Goal: Task Accomplishment & Management: Use online tool/utility

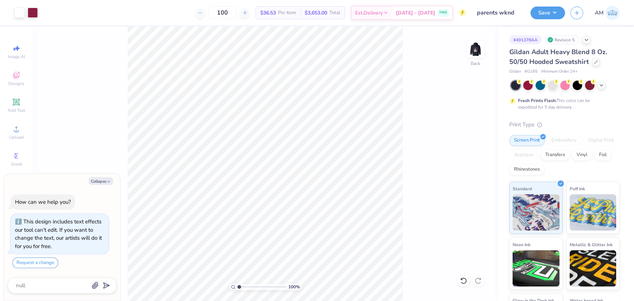
type textarea "x"
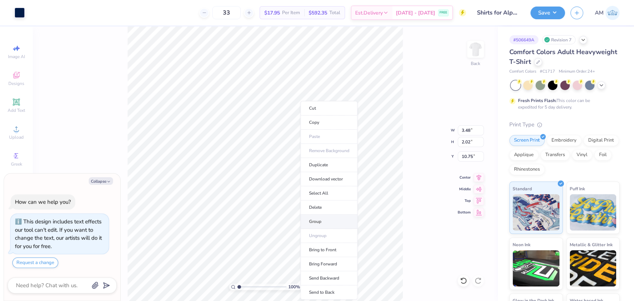
click at [317, 221] on li "Group" at bounding box center [328, 222] width 57 height 14
click at [16, 135] on span "Upload" at bounding box center [16, 137] width 15 height 6
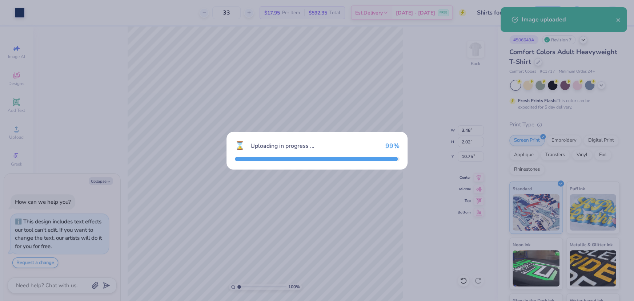
type textarea "x"
type input "14.17"
type input "8.01"
type input "8.49"
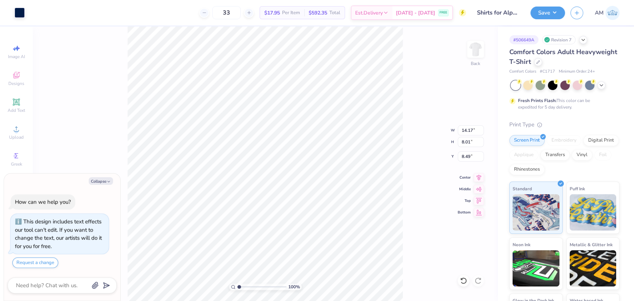
type textarea "x"
type input "5.52"
type input "3.12"
type input "13.39"
click at [466, 132] on input "3.48" at bounding box center [471, 130] width 26 height 10
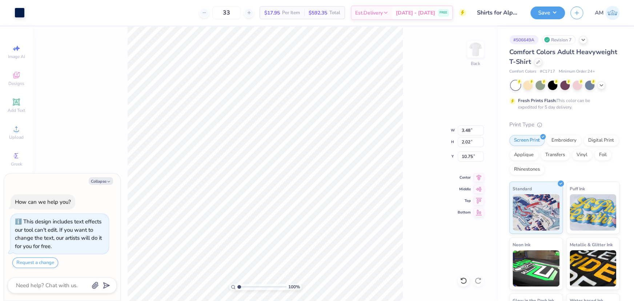
type textarea "x"
type input "5.52"
type input "3.12"
type input "13.39"
click at [466, 129] on input "5.52" at bounding box center [471, 130] width 26 height 10
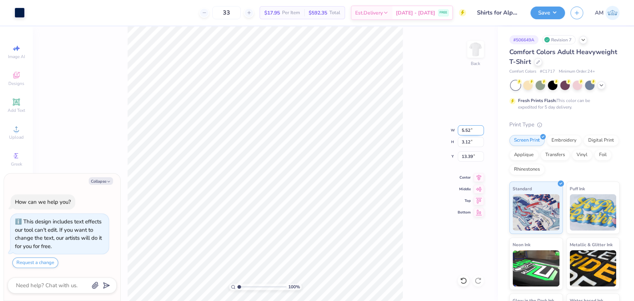
paste input "3.48"
type input "3.48"
type textarea "x"
type input "1.97"
type input "13.96"
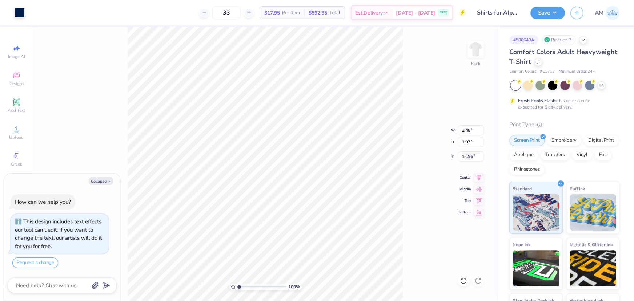
type textarea "x"
type input "13.82"
type textarea "x"
type input "1.97"
type input "13.82"
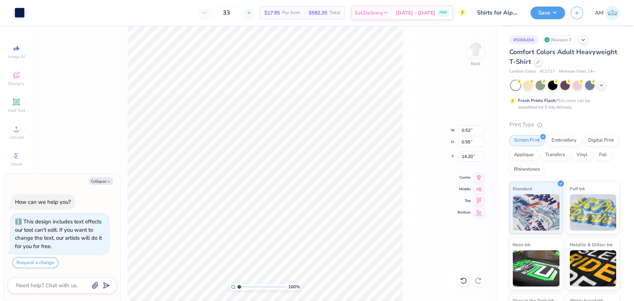
type textarea "x"
type input "14.32"
click at [314, 221] on li "Group" at bounding box center [329, 222] width 57 height 14
type textarea "x"
type input "2.02"
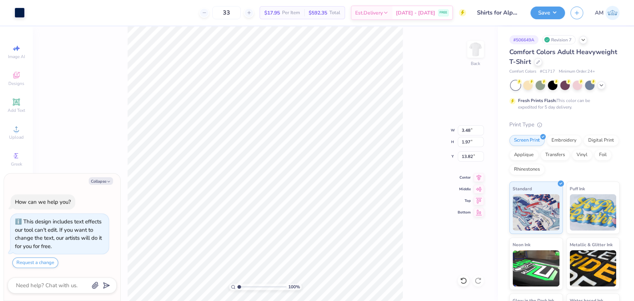
type input "10.75"
click at [465, 158] on input "10.75" at bounding box center [471, 157] width 26 height 10
type textarea "x"
click at [464, 156] on input "13.82" at bounding box center [471, 157] width 26 height 10
paste input "0.75"
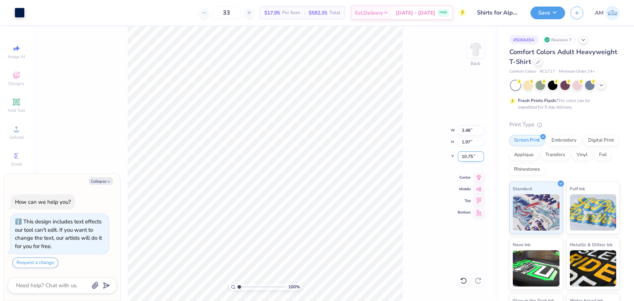
type input "10.75"
click at [290, 220] on li "Group" at bounding box center [293, 222] width 57 height 14
click at [98, 182] on button "Collapse" at bounding box center [101, 181] width 24 height 8
type textarea "x"
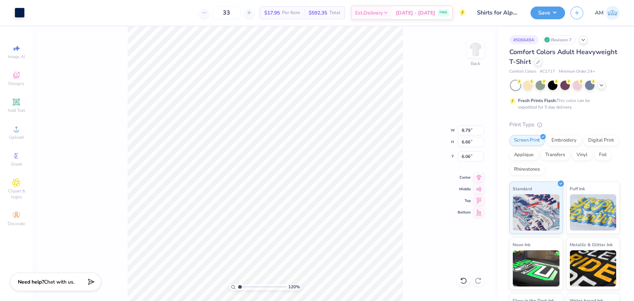
click at [240, 286] on input "range" at bounding box center [261, 287] width 49 height 7
type input "1"
click at [467, 131] on input "8.79" at bounding box center [471, 130] width 26 height 10
type input "7.50"
type input "5.68"
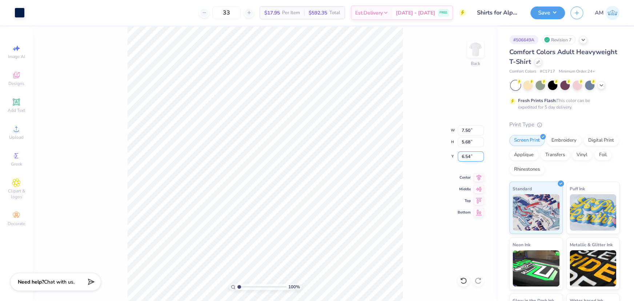
click at [465, 155] on input "6.54" at bounding box center [471, 157] width 26 height 10
type input "3.00"
click at [542, 62] on div at bounding box center [538, 61] width 8 height 8
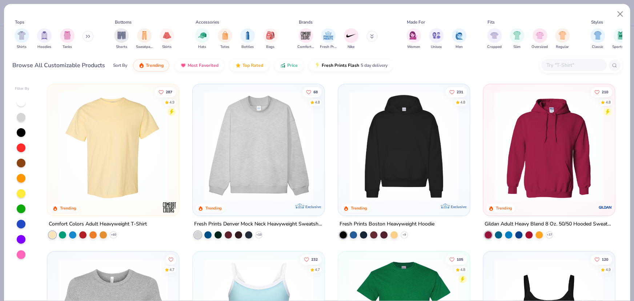
click at [561, 65] on input "text" at bounding box center [573, 65] width 56 height 8
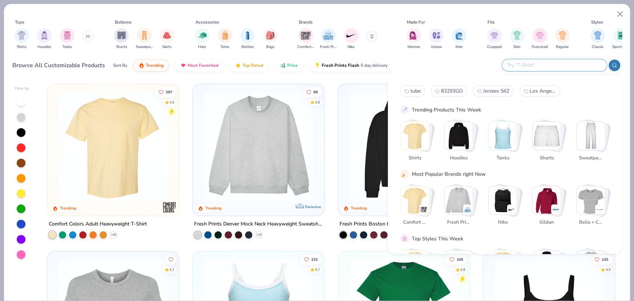
paste input "Next Level Apparel 1580NL"
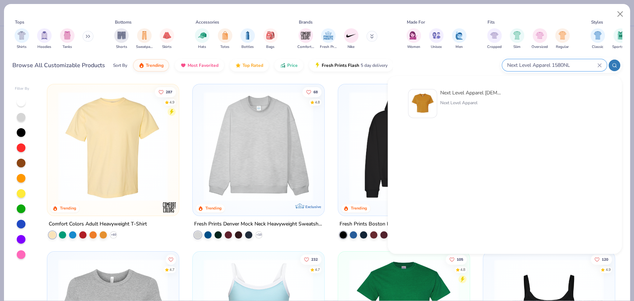
type input "Next Level Apparel 1580NL"
click at [421, 105] on img at bounding box center [422, 103] width 23 height 23
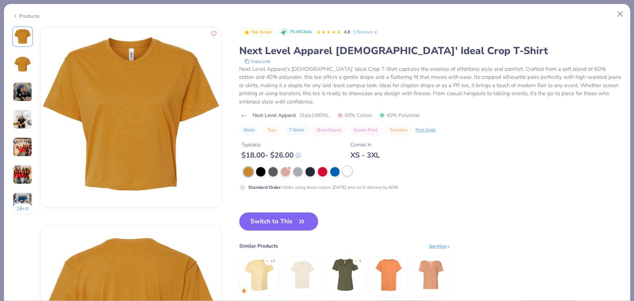
click at [347, 171] on div at bounding box center [346, 170] width 9 height 9
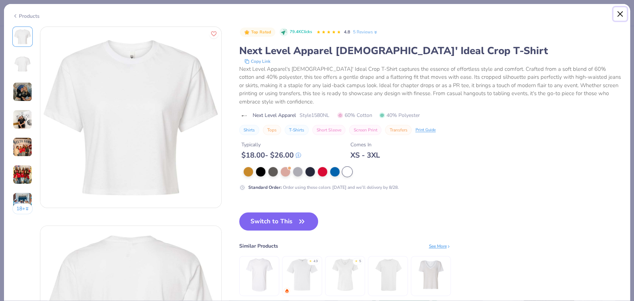
click at [623, 17] on button "Close" at bounding box center [620, 14] width 14 height 14
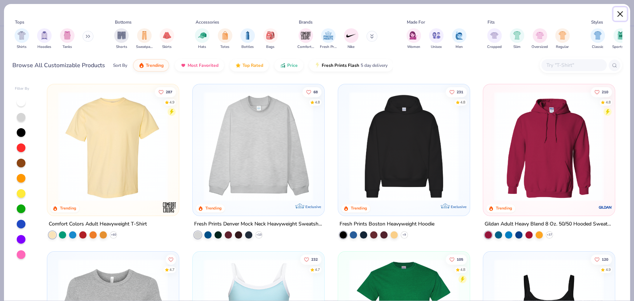
click at [618, 13] on button "Close" at bounding box center [620, 14] width 14 height 14
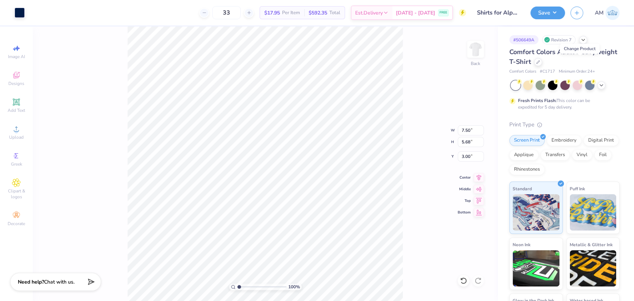
type input "1"
drag, startPoint x: 240, startPoint y: 287, endPoint x: 230, endPoint y: 287, distance: 10.2
click at [237, 290] on input "range" at bounding box center [261, 287] width 49 height 7
click at [550, 9] on button "Save" at bounding box center [547, 11] width 35 height 13
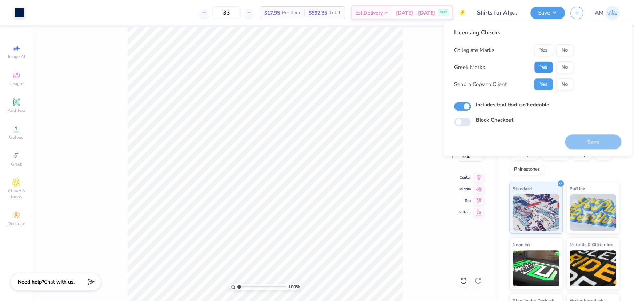
click at [544, 63] on button "Yes" at bounding box center [543, 67] width 19 height 12
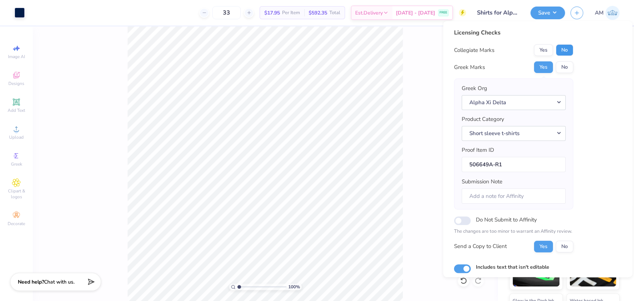
click at [564, 49] on button "No" at bounding box center [564, 50] width 17 height 12
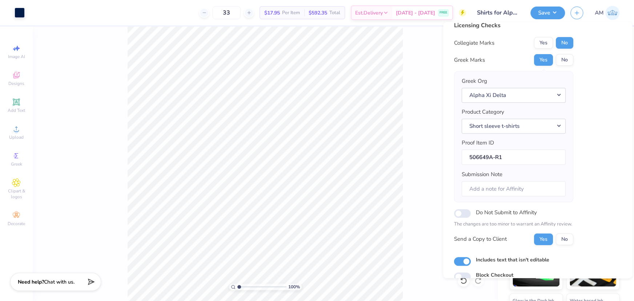
scroll to position [8, 0]
click at [538, 60] on button "Yes" at bounding box center [543, 61] width 19 height 12
click at [566, 41] on button "No" at bounding box center [564, 43] width 17 height 12
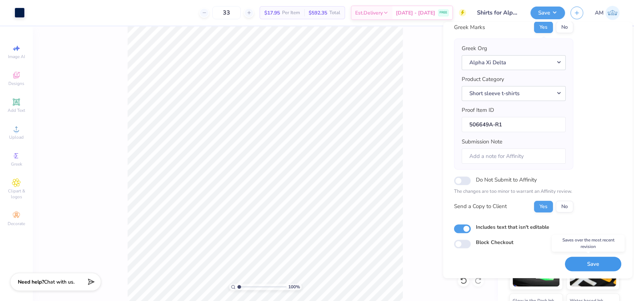
click at [586, 267] on button "Save" at bounding box center [593, 264] width 56 height 15
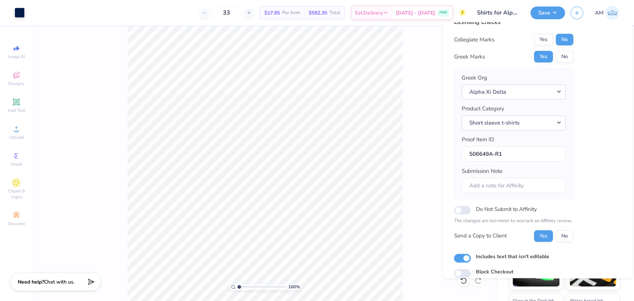
scroll to position [0, 0]
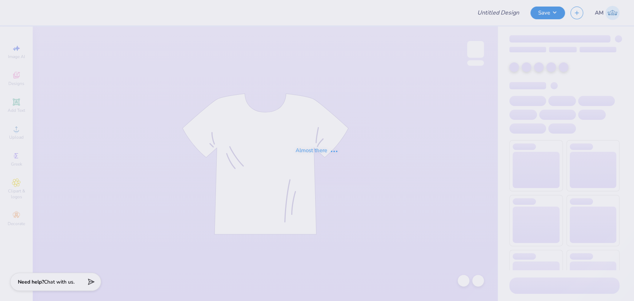
type input "parents wknd"
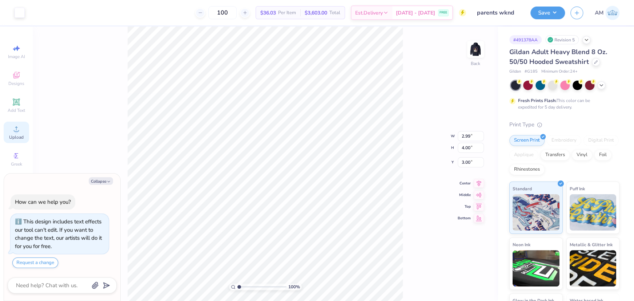
click at [19, 136] on span "Upload" at bounding box center [16, 137] width 15 height 6
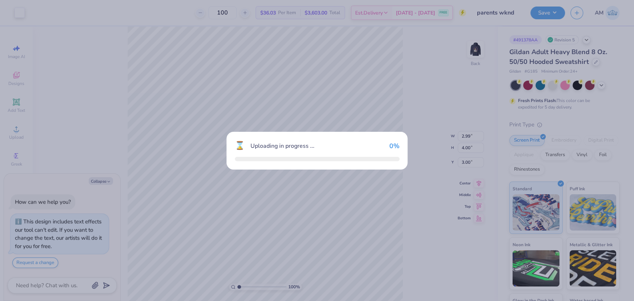
type textarea "x"
type input "11.09"
type input "13.43"
type input "0.54"
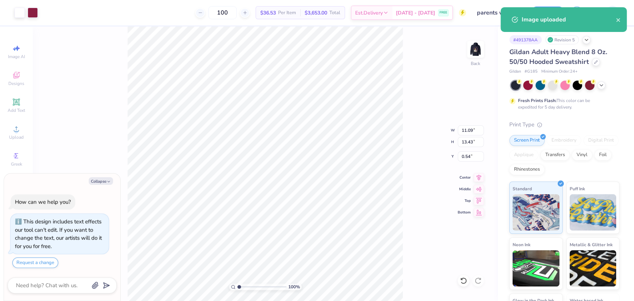
type textarea "x"
type input "6.56"
type input "7.94"
type input "6.03"
type textarea "x"
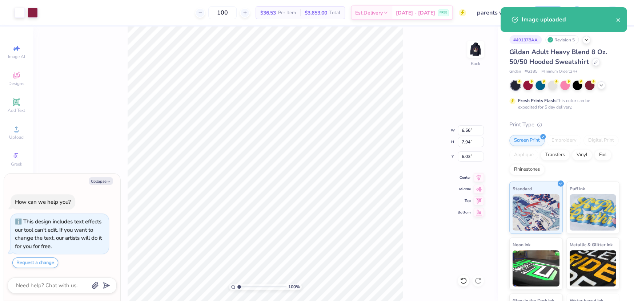
type input "2.99"
type input "4.00"
type input "3.00"
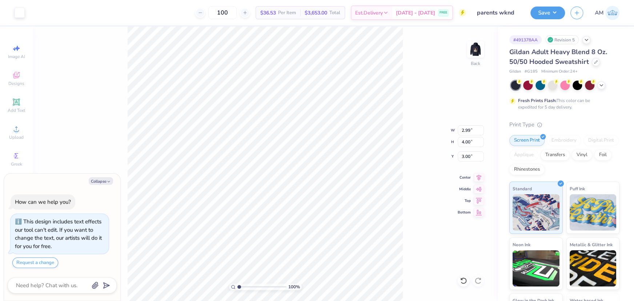
type textarea "x"
type input "6.56"
type input "7.94"
type input "6.03"
type textarea "x"
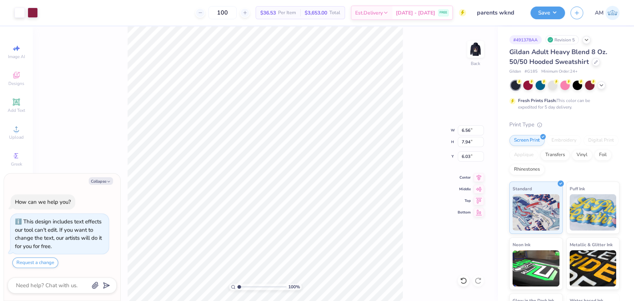
type input "2.99"
type input "4.00"
type input "3.00"
type textarea "x"
type input "6.56"
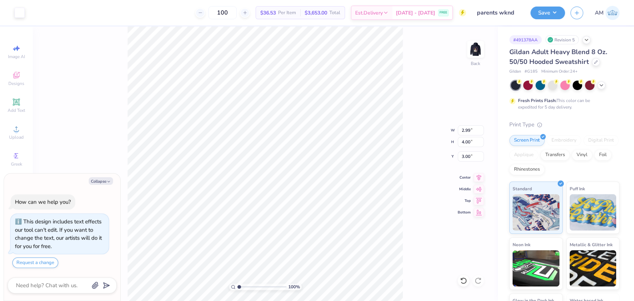
type input "7.94"
type input "6.03"
click at [467, 142] on input "7.94" at bounding box center [471, 142] width 26 height 10
type input "4"
type textarea "x"
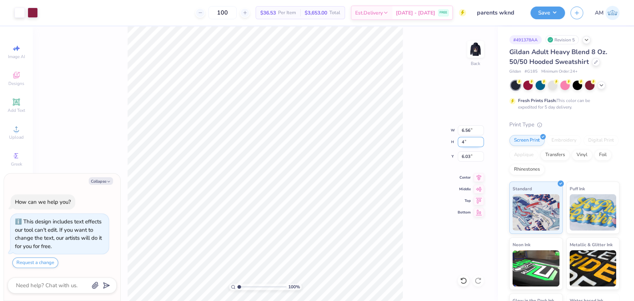
type input "3.30"
type input "4.00"
type input "8.00"
type textarea "x"
type input "8.33"
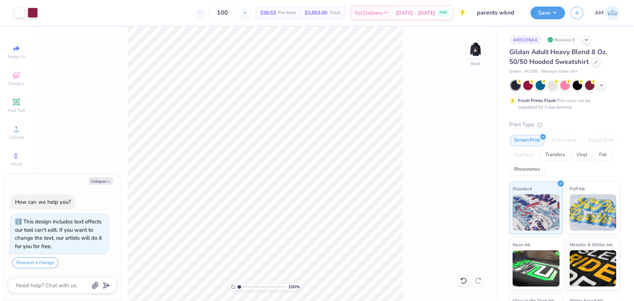
type textarea "x"
click at [463, 159] on input "8.33" at bounding box center [471, 157] width 26 height 10
type input "3"
type textarea "x"
type input "3.00"
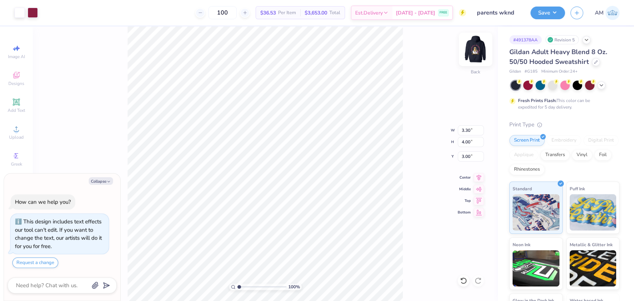
click at [475, 48] on img at bounding box center [475, 49] width 29 height 29
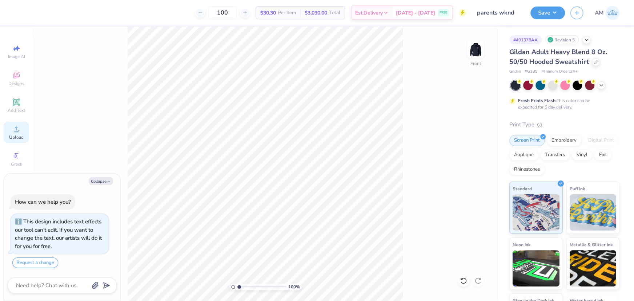
click at [22, 134] on div "Upload" at bounding box center [16, 132] width 25 height 21
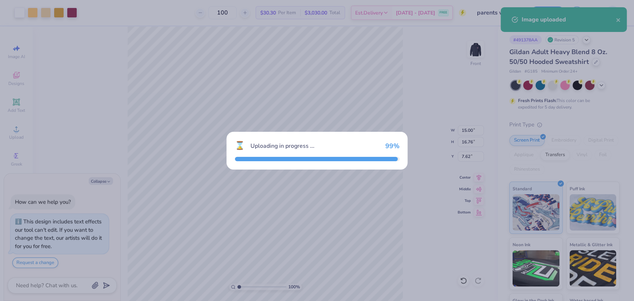
type textarea "x"
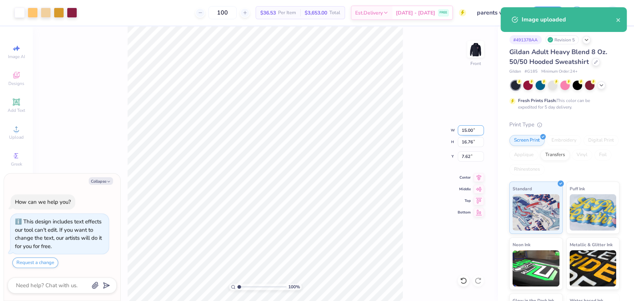
click at [463, 130] on input "15.00" at bounding box center [471, 130] width 26 height 10
type input "11"
click at [465, 156] on input "7.62" at bounding box center [471, 157] width 26 height 10
type input "9.85"
type textarea "x"
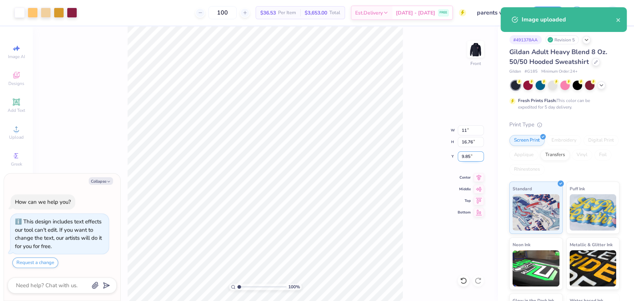
type input "11.00"
type input "12.30"
type input "6"
type textarea "x"
type input "6.00"
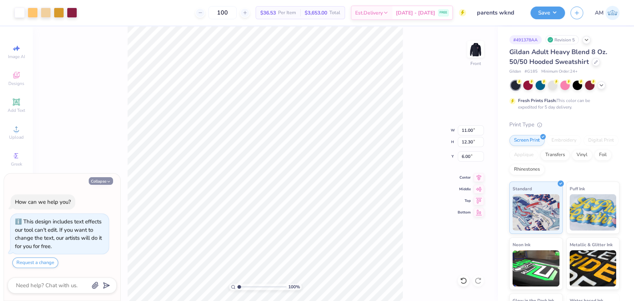
click at [96, 182] on button "Collapse" at bounding box center [101, 181] width 24 height 8
type textarea "x"
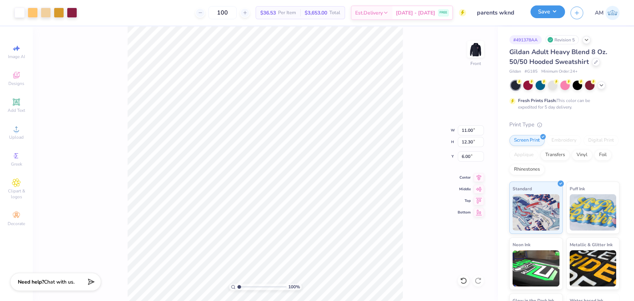
click at [557, 15] on button "Save" at bounding box center [547, 11] width 35 height 13
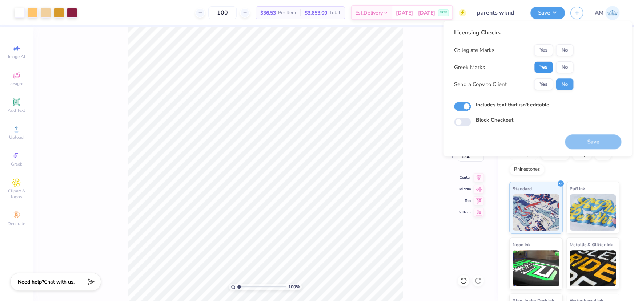
click at [545, 69] on button "Yes" at bounding box center [543, 67] width 19 height 12
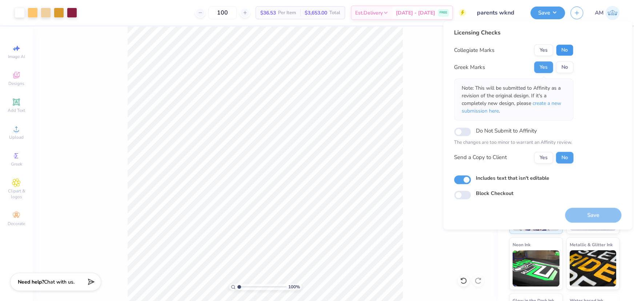
click at [567, 51] on button "No" at bounding box center [564, 50] width 17 height 12
click at [545, 155] on button "Yes" at bounding box center [543, 158] width 19 height 12
click at [594, 211] on button "Save" at bounding box center [593, 215] width 56 height 15
click at [559, 12] on button "Save" at bounding box center [547, 11] width 35 height 13
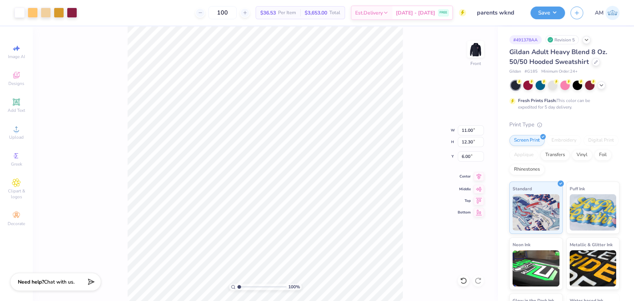
click at [477, 179] on icon at bounding box center [478, 176] width 10 height 9
click at [551, 16] on button "Save" at bounding box center [547, 11] width 35 height 13
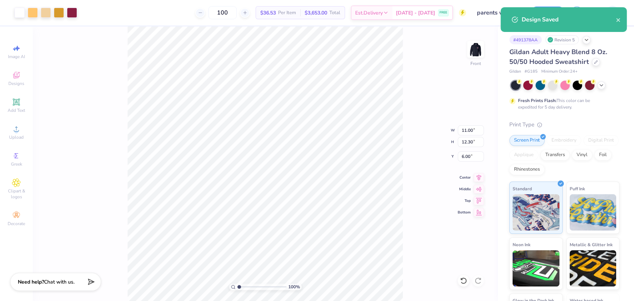
click at [552, 9] on div "Design Saved" at bounding box center [563, 19] width 126 height 25
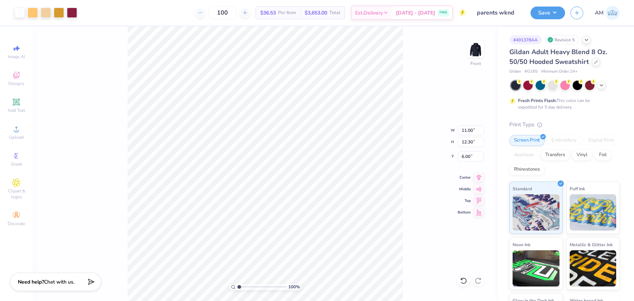
click at [550, 9] on div "Design Saved" at bounding box center [563, 22] width 129 height 33
click at [549, 11] on div "Art colors 100 $36.53 Per Item $3,653.00 Total Est. Delivery Aug 24 - 27 FREE D…" at bounding box center [317, 150] width 634 height 301
click at [551, 13] on button "Save" at bounding box center [547, 11] width 35 height 13
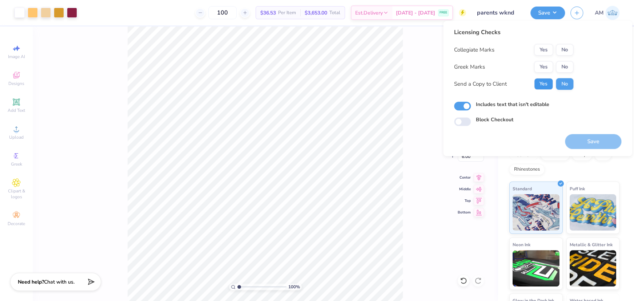
click at [545, 89] on button "Yes" at bounding box center [543, 84] width 19 height 12
click at [540, 72] on button "Yes" at bounding box center [543, 67] width 19 height 12
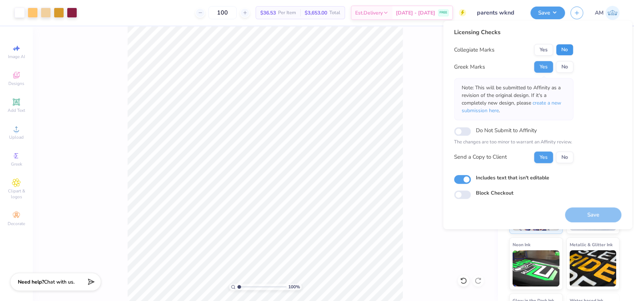
click at [564, 50] on button "No" at bounding box center [564, 50] width 17 height 12
click at [556, 11] on button "Save" at bounding box center [547, 11] width 35 height 13
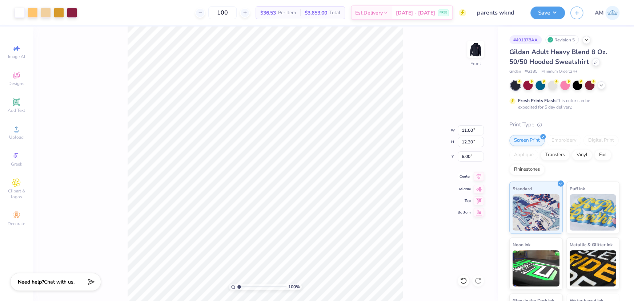
click at [475, 176] on icon at bounding box center [478, 176] width 10 height 9
click at [549, 16] on button "Save" at bounding box center [547, 11] width 35 height 13
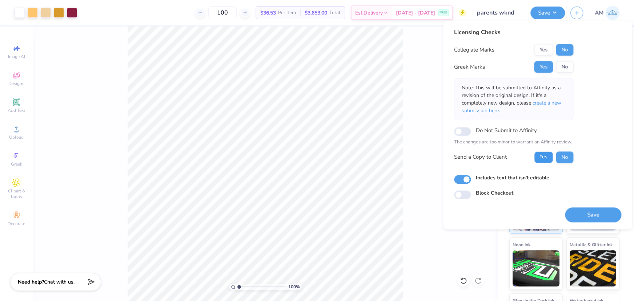
click at [539, 157] on button "Yes" at bounding box center [543, 158] width 19 height 12
click at [587, 222] on button "Save" at bounding box center [593, 214] width 56 height 15
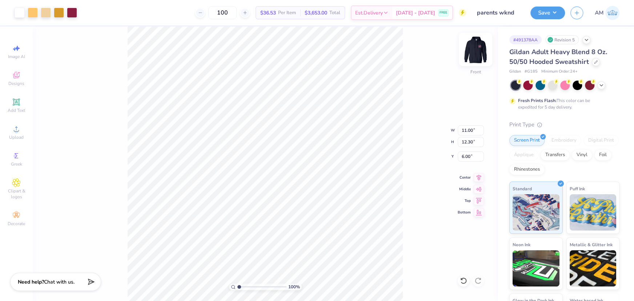
click at [474, 49] on img at bounding box center [475, 49] width 29 height 29
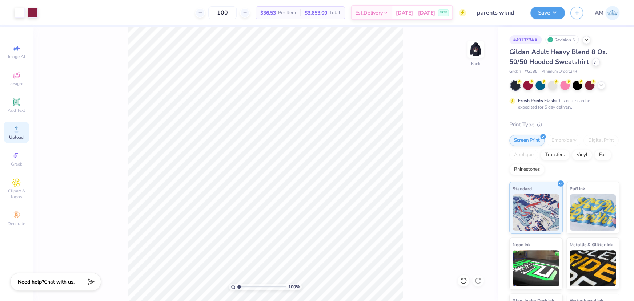
click at [14, 133] on icon at bounding box center [16, 129] width 9 height 9
click at [18, 130] on icon at bounding box center [16, 129] width 9 height 9
click at [12, 127] on icon at bounding box center [16, 129] width 9 height 9
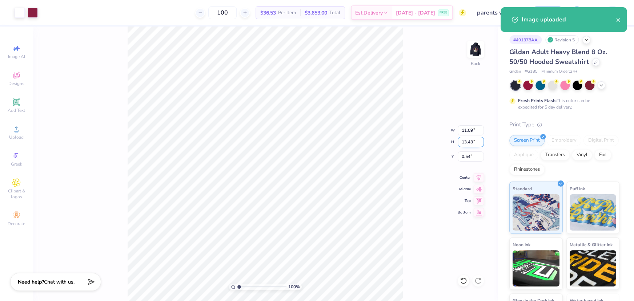
click at [462, 142] on input "13.43" at bounding box center [471, 142] width 26 height 10
type input "4"
type input "3.30"
type input "4.00"
type input "5.25"
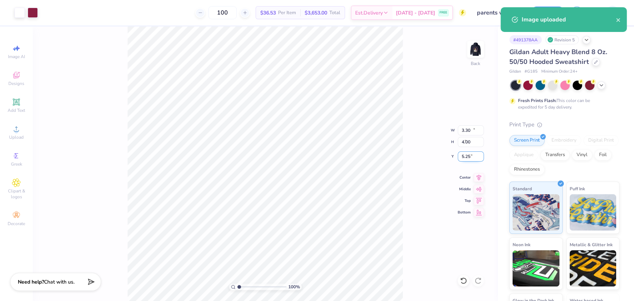
click at [471, 154] on input "5.25" at bounding box center [471, 157] width 26 height 10
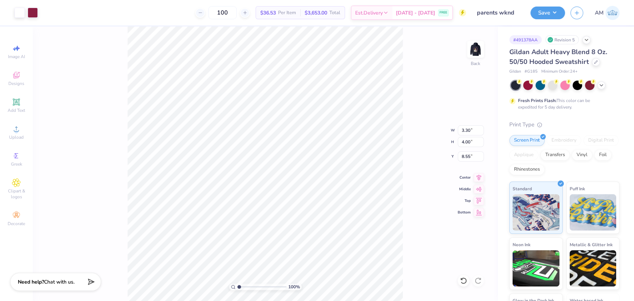
type input "3.00"
click at [463, 153] on input "8.55" at bounding box center [471, 157] width 26 height 10
type input "3.00"
click at [477, 47] on img at bounding box center [475, 49] width 29 height 29
click at [460, 283] on icon at bounding box center [463, 280] width 7 height 7
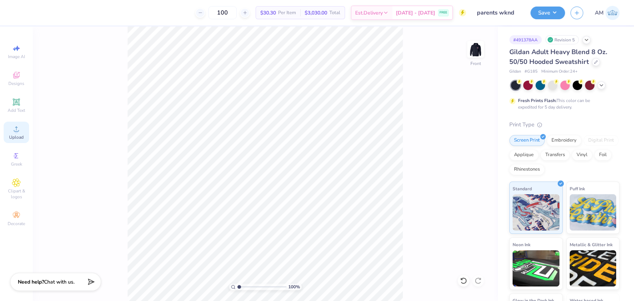
click at [25, 138] on div "Upload" at bounding box center [16, 132] width 25 height 21
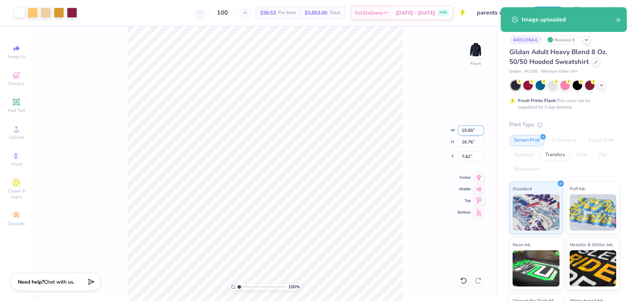
click at [469, 132] on input "15.00" at bounding box center [471, 130] width 26 height 10
click at [466, 156] on input "7.62" at bounding box center [471, 157] width 26 height 10
type input "11.00"
type input "12.29"
type input "6.00"
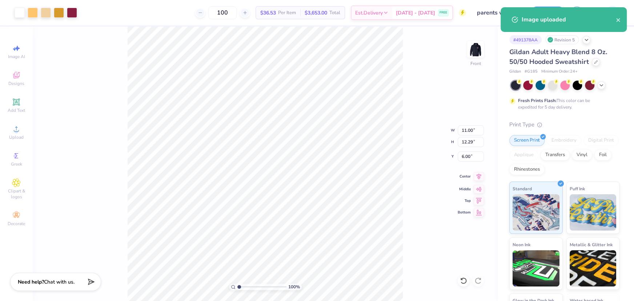
click at [479, 178] on icon at bounding box center [478, 176] width 5 height 6
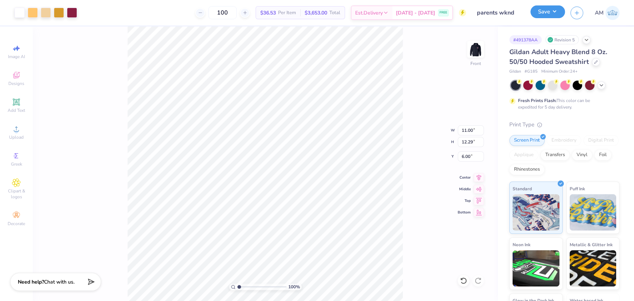
click at [541, 9] on button "Save" at bounding box center [547, 11] width 35 height 13
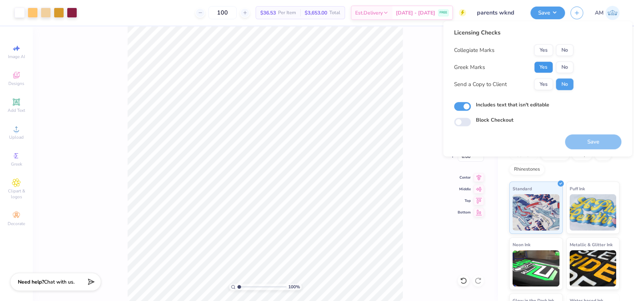
click at [547, 66] on button "Yes" at bounding box center [543, 67] width 19 height 12
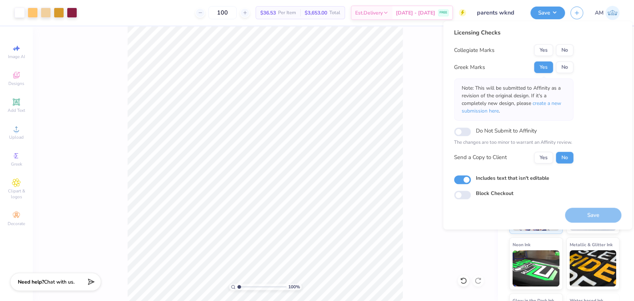
click at [561, 51] on button "No" at bounding box center [564, 50] width 17 height 12
click at [542, 156] on button "Yes" at bounding box center [543, 158] width 19 height 12
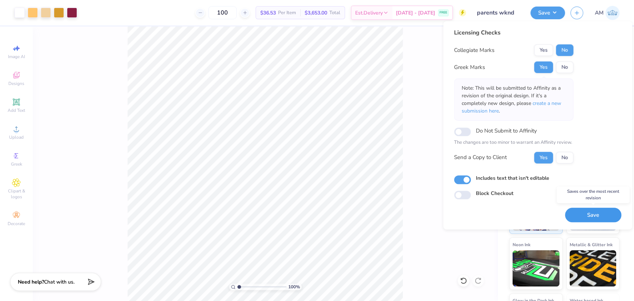
click at [593, 213] on button "Save" at bounding box center [593, 215] width 56 height 15
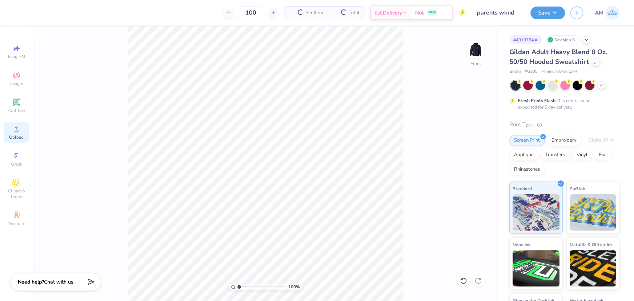
click at [12, 131] on icon at bounding box center [16, 129] width 9 height 9
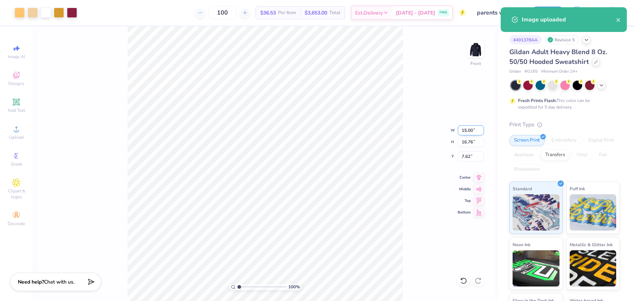
click at [465, 129] on input "15.00" at bounding box center [471, 130] width 26 height 10
click at [465, 156] on input "7.62" at bounding box center [471, 157] width 26 height 10
type input "11.00"
type input "12.29"
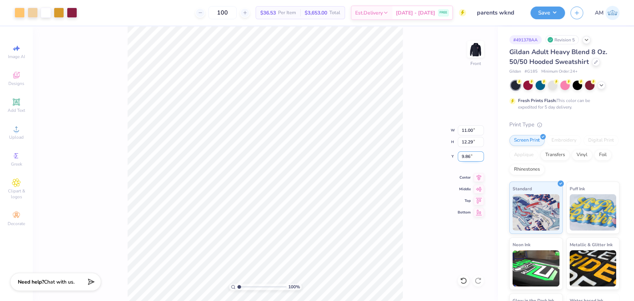
click at [465, 158] on input "9.86" at bounding box center [471, 157] width 26 height 10
type input "6.00"
click at [482, 48] on img at bounding box center [475, 49] width 29 height 29
click at [279, 98] on div "100 % Back" at bounding box center [265, 164] width 465 height 275
click at [9, 131] on div "Upload" at bounding box center [16, 132] width 25 height 21
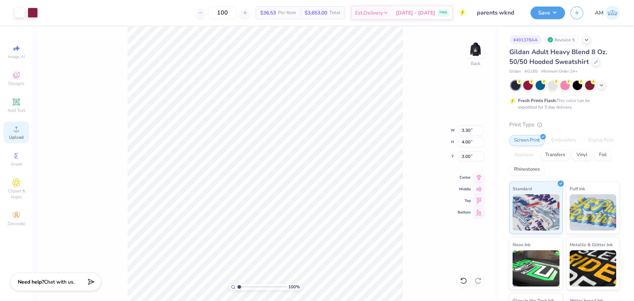
type input "11.09"
type input "13.43"
type input "0.54"
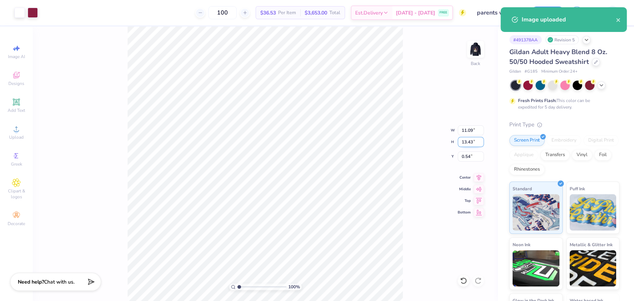
click at [466, 141] on input "13.43" at bounding box center [471, 142] width 26 height 10
type input "4"
type input "3.30"
type input "4.00"
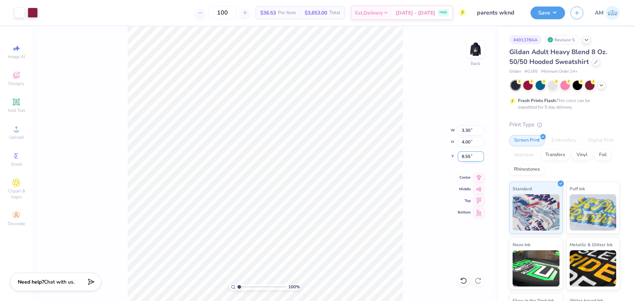
click at [467, 157] on input "8.55" at bounding box center [471, 157] width 26 height 10
type input "3.00"
click at [462, 156] on input "8.55" at bounding box center [471, 157] width 26 height 10
type input "3.00"
click at [549, 12] on button "Save" at bounding box center [547, 11] width 35 height 13
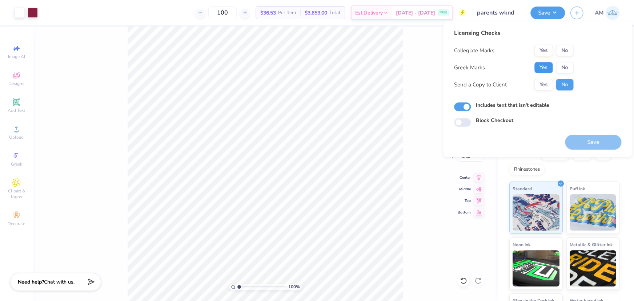
click at [545, 67] on button "Yes" at bounding box center [543, 68] width 19 height 12
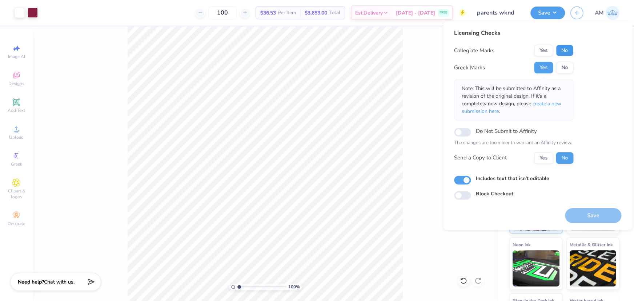
click at [564, 51] on button "No" at bounding box center [564, 51] width 17 height 12
click at [543, 155] on button "Yes" at bounding box center [543, 158] width 19 height 12
click at [593, 211] on button "Save" at bounding box center [593, 215] width 56 height 15
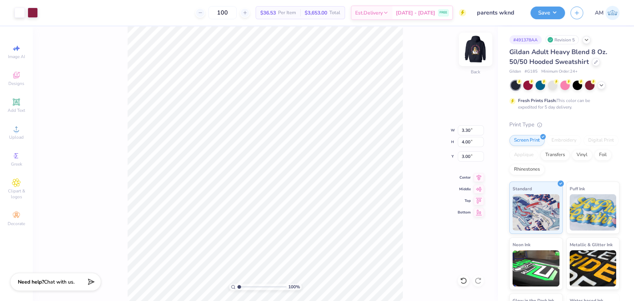
click at [480, 47] on img at bounding box center [475, 49] width 29 height 29
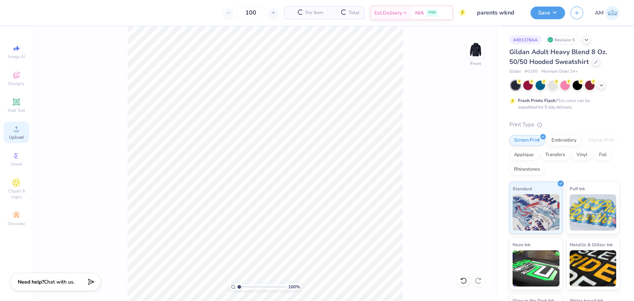
click at [23, 130] on div "Upload" at bounding box center [16, 132] width 25 height 21
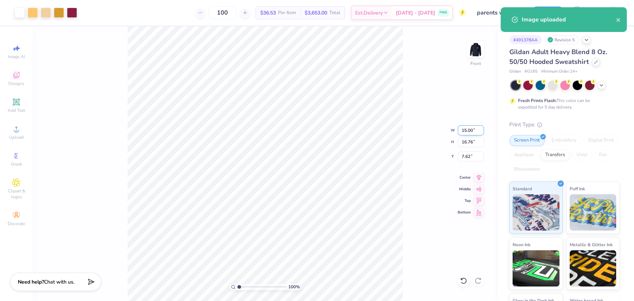
click at [468, 131] on input "15.00" at bounding box center [471, 130] width 26 height 10
type input "11"
click at [465, 155] on input "7.62" at bounding box center [471, 157] width 26 height 10
type input "9.85"
type input "11.00"
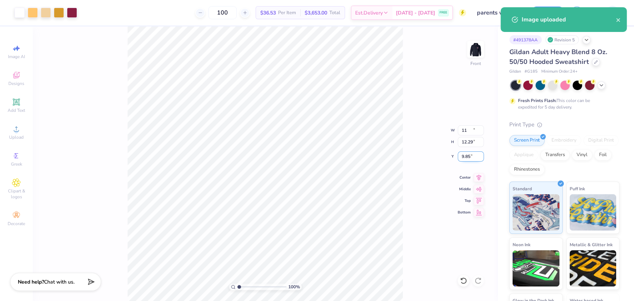
type input "12.29"
type input "6.00"
click at [479, 177] on icon at bounding box center [478, 176] width 10 height 9
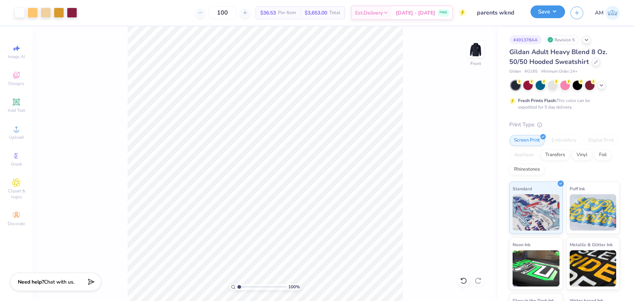
click at [544, 15] on button "Save" at bounding box center [547, 11] width 35 height 13
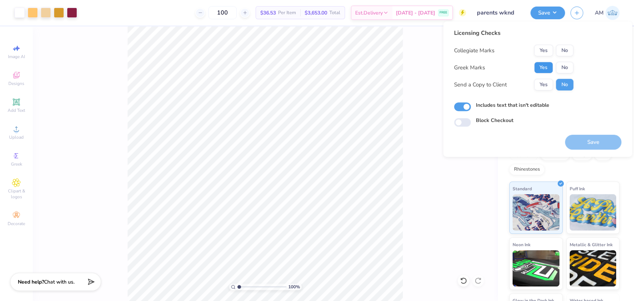
click at [543, 68] on button "Yes" at bounding box center [543, 68] width 19 height 12
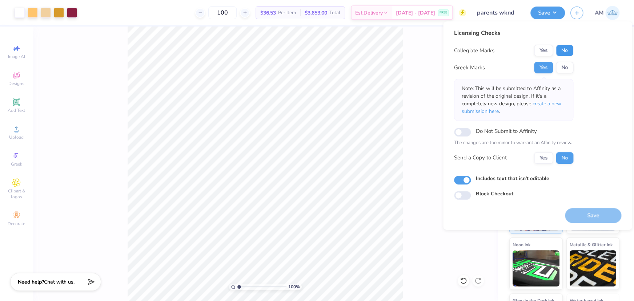
click at [560, 51] on button "No" at bounding box center [564, 51] width 17 height 12
click at [536, 158] on button "Yes" at bounding box center [543, 158] width 19 height 12
click at [587, 214] on button "Save" at bounding box center [593, 215] width 56 height 15
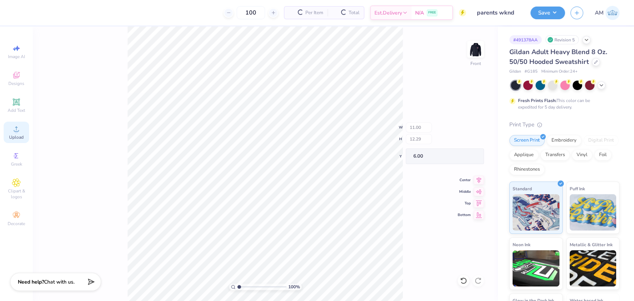
click at [19, 136] on span "Upload" at bounding box center [16, 137] width 15 height 6
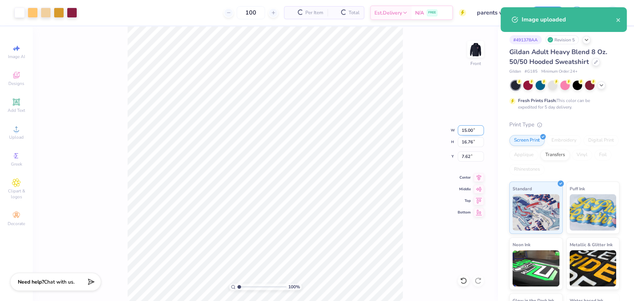
click at [470, 131] on input "15.00" at bounding box center [471, 130] width 26 height 10
click at [467, 154] on input "7.62" at bounding box center [471, 157] width 26 height 10
type input "11.00"
type input "12.29"
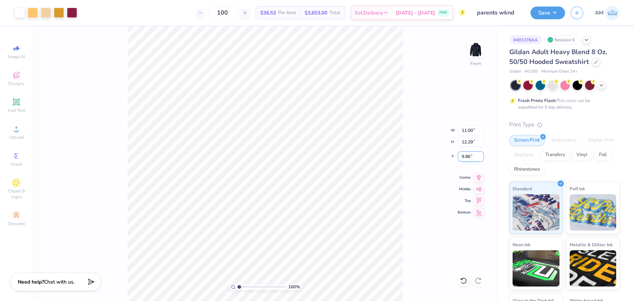
click at [468, 156] on input "9.86" at bounding box center [471, 157] width 26 height 10
type input "6.00"
click at [480, 179] on icon at bounding box center [478, 176] width 10 height 9
click at [559, 12] on button "Save" at bounding box center [547, 11] width 35 height 13
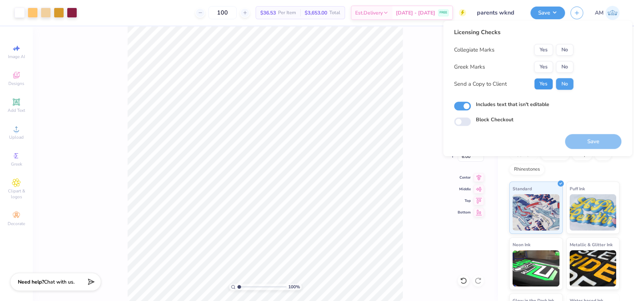
click at [544, 83] on button "Yes" at bounding box center [543, 84] width 19 height 12
click at [545, 69] on button "Yes" at bounding box center [543, 67] width 19 height 12
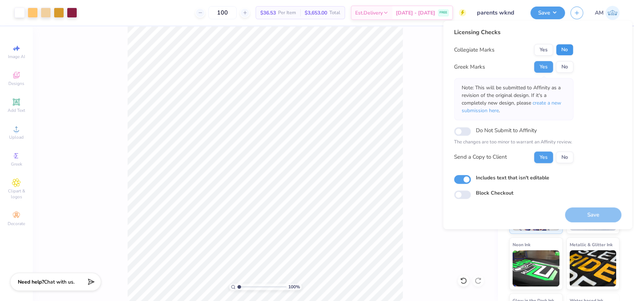
click at [566, 49] on button "No" at bounding box center [564, 50] width 17 height 12
click at [593, 216] on button "Save" at bounding box center [593, 214] width 56 height 15
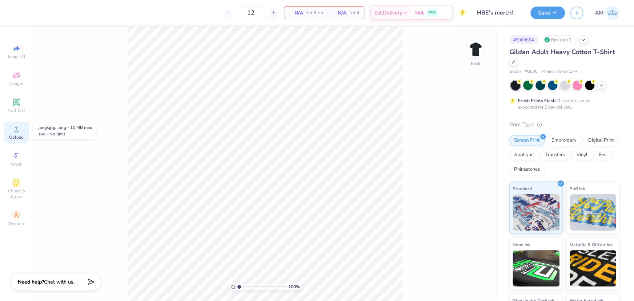
click at [17, 137] on span "Upload" at bounding box center [16, 137] width 15 height 6
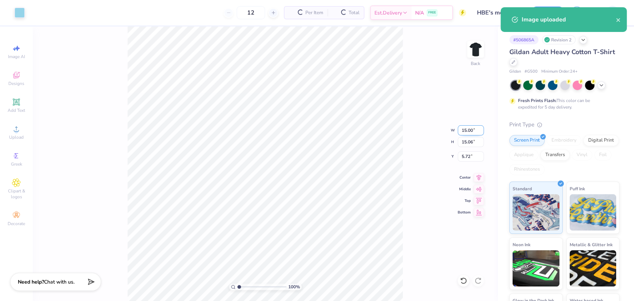
click at [468, 130] on input "15.00" at bounding box center [471, 130] width 26 height 10
type input "8.00"
type input "8.03"
click at [462, 156] on input "9.23" at bounding box center [471, 157] width 26 height 10
type input "2.00"
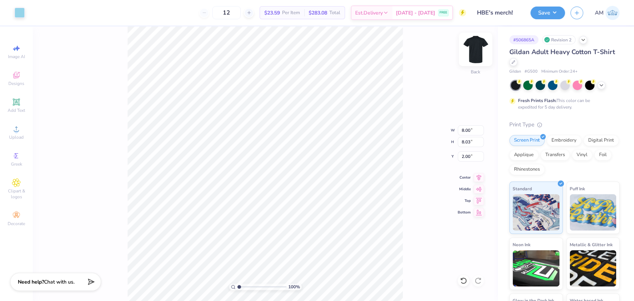
click at [472, 52] on img at bounding box center [475, 49] width 29 height 29
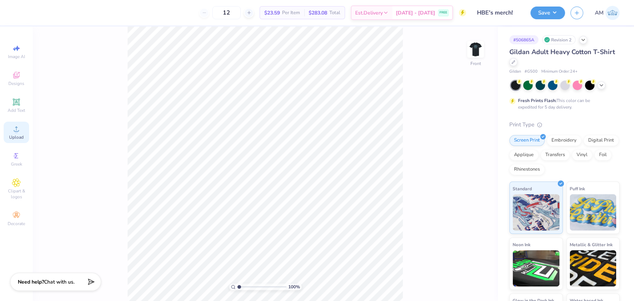
click at [10, 135] on span "Upload" at bounding box center [16, 137] width 15 height 6
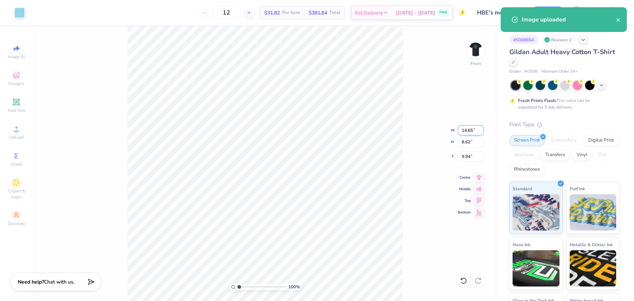
click at [467, 129] on input "14.65" at bounding box center [471, 130] width 26 height 10
type input "3.50"
type input "2.06"
click at [467, 153] on input "13.22" at bounding box center [471, 157] width 26 height 10
type input "2.00"
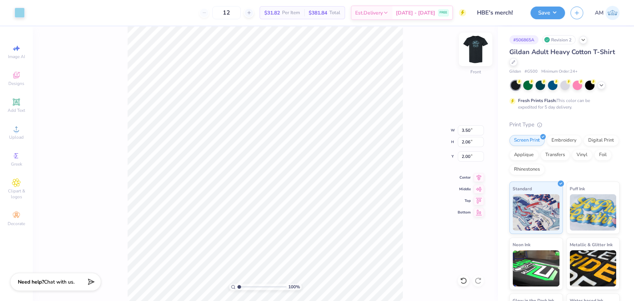
click at [472, 52] on img at bounding box center [475, 49] width 29 height 29
click at [477, 51] on img at bounding box center [475, 49] width 29 height 29
type input "1.47"
click at [241, 287] on input "range" at bounding box center [261, 287] width 49 height 7
click at [554, 7] on button "Save" at bounding box center [547, 11] width 35 height 13
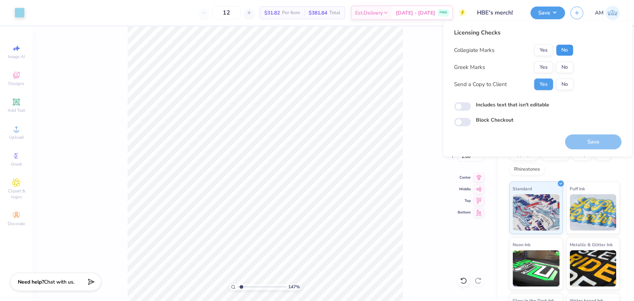
click at [564, 48] on button "No" at bounding box center [564, 50] width 17 height 12
click at [565, 69] on button "No" at bounding box center [564, 67] width 17 height 12
click at [464, 109] on input "Includes text that isn't editable" at bounding box center [462, 106] width 17 height 9
checkbox input "true"
click at [587, 142] on button "Save" at bounding box center [593, 141] width 56 height 15
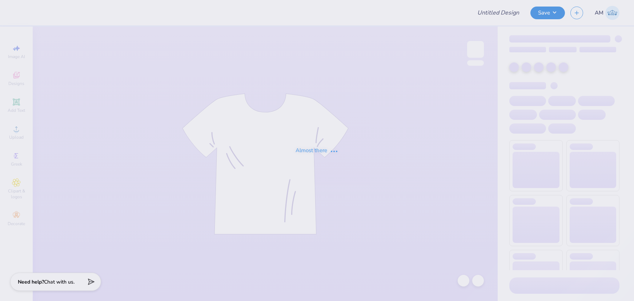
type input "Shirts for Alpha Xi"
type input "DHOP"
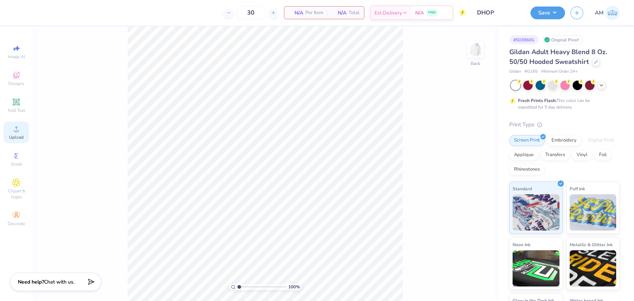
click at [20, 134] on span "Upload" at bounding box center [16, 137] width 15 height 6
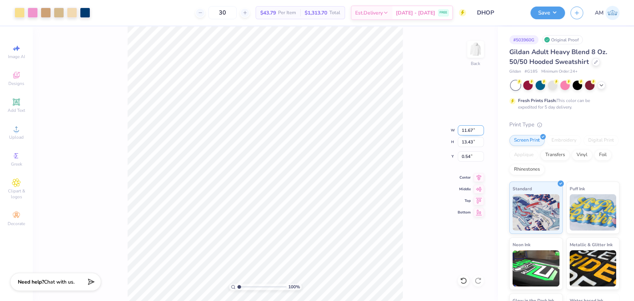
click at [469, 131] on input "11.67" at bounding box center [471, 130] width 26 height 10
type input "11.73"
type input "13.50"
type input "0.50"
click at [466, 130] on input "11.73" at bounding box center [471, 130] width 26 height 10
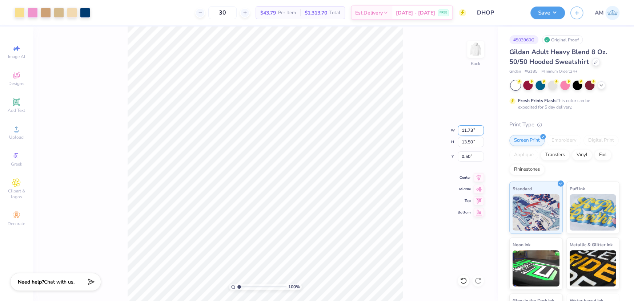
click at [464, 129] on input "11.73" at bounding box center [471, 130] width 26 height 10
type input "12.5"
click at [467, 141] on input "13.50" at bounding box center [471, 142] width 26 height 10
type input "10.5"
type input "9.12"
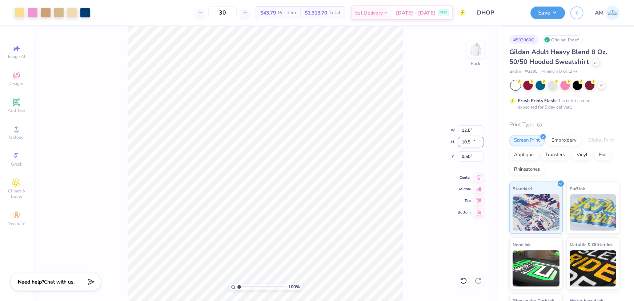
type input "10.50"
click at [466, 156] on input "2.00" at bounding box center [471, 157] width 26 height 10
type input "3.00"
click at [474, 177] on icon at bounding box center [478, 176] width 10 height 9
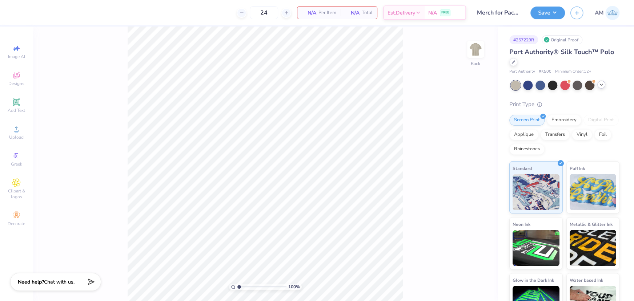
click at [603, 83] on icon at bounding box center [601, 85] width 6 height 6
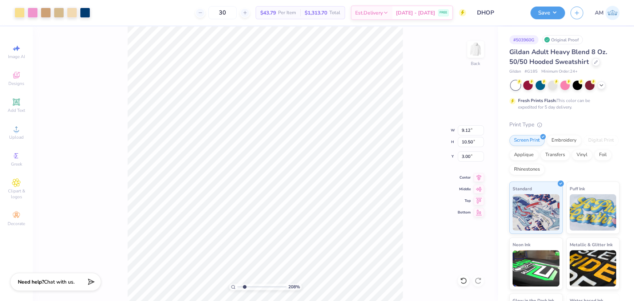
drag, startPoint x: 240, startPoint y: 287, endPoint x: 244, endPoint y: 290, distance: 5.2
click at [244, 290] on input "range" at bounding box center [261, 287] width 49 height 7
drag, startPoint x: 243, startPoint y: 287, endPoint x: 234, endPoint y: 286, distance: 8.8
type input "1"
click at [237, 289] on input "range" at bounding box center [261, 287] width 49 height 7
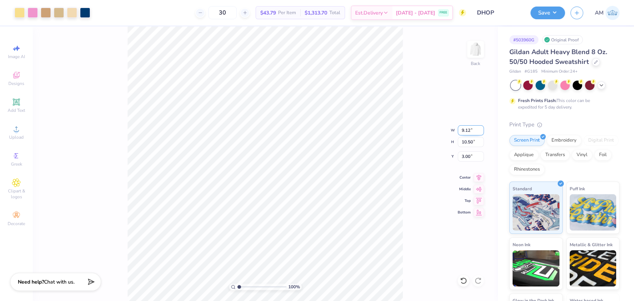
click at [464, 130] on input "9.12" at bounding box center [471, 130] width 26 height 10
type input "7.00"
type input "8.06"
type input "4.22"
click at [461, 282] on icon at bounding box center [463, 280] width 7 height 7
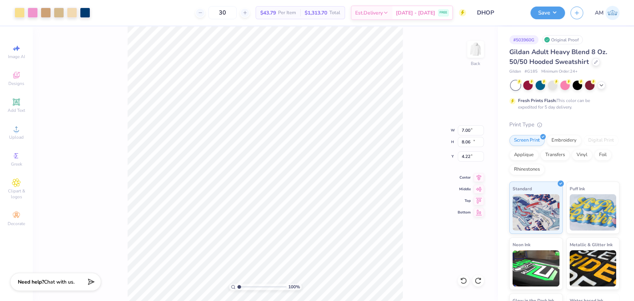
type input "9.12"
type input "10.50"
type input "3.00"
click at [483, 280] on div at bounding box center [478, 281] width 12 height 12
type input "7.00"
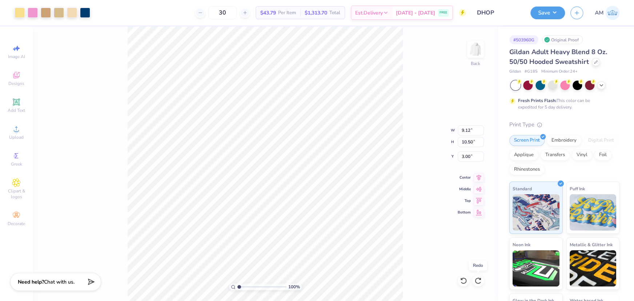
type input "8.06"
click at [468, 156] on input "4.22" at bounding box center [471, 157] width 26 height 10
type input "3.00"
click at [558, 8] on button "Save" at bounding box center [547, 11] width 35 height 13
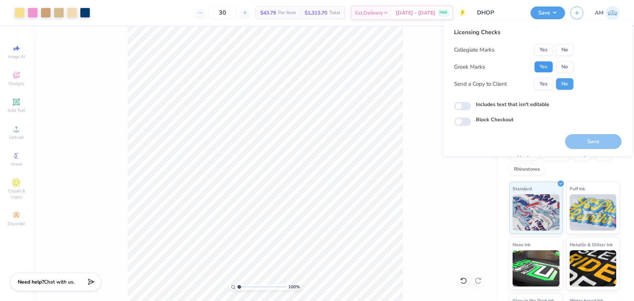
click at [544, 65] on button "Yes" at bounding box center [543, 67] width 19 height 12
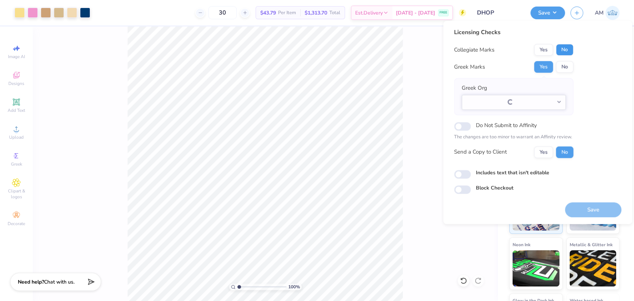
click at [567, 50] on button "No" at bounding box center [564, 50] width 17 height 12
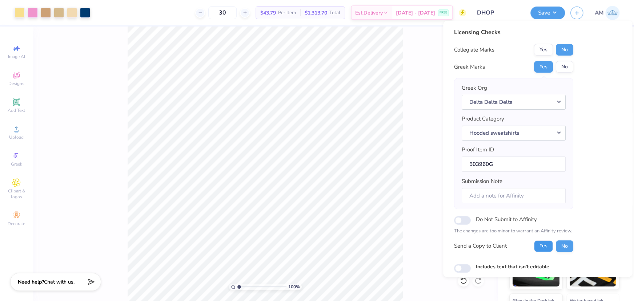
click at [544, 246] on button "Yes" at bounding box center [543, 247] width 19 height 12
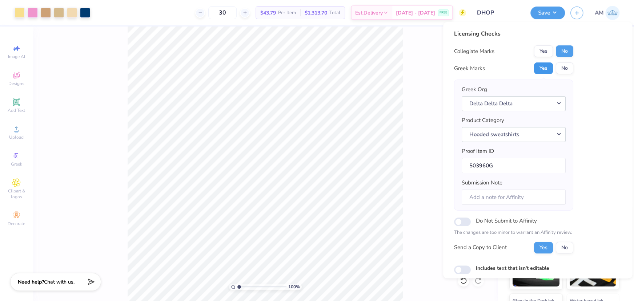
click at [538, 69] on button "Yes" at bounding box center [543, 69] width 19 height 12
click at [563, 52] on button "No" at bounding box center [564, 51] width 17 height 12
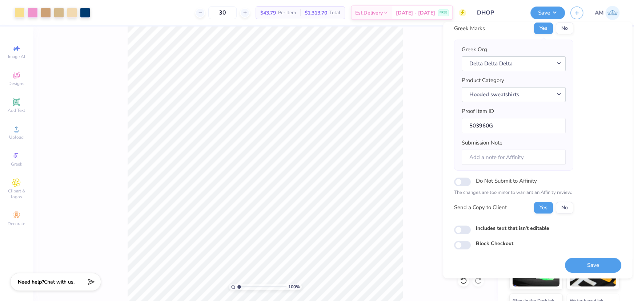
scroll to position [41, 0]
click at [460, 227] on input "Includes text that isn't editable" at bounding box center [462, 229] width 17 height 9
checkbox input "true"
click at [582, 266] on button "Save" at bounding box center [593, 264] width 56 height 15
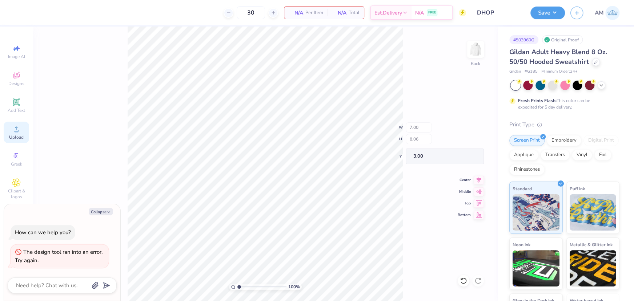
click at [14, 138] on span "Upload" at bounding box center [16, 137] width 15 height 6
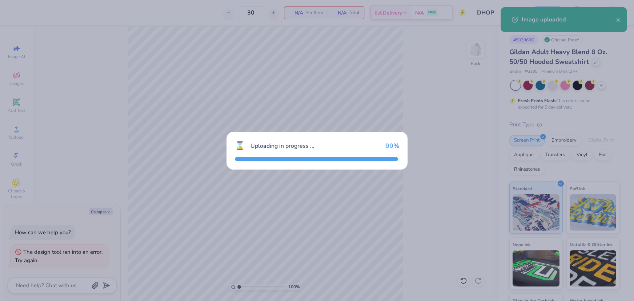
type textarea "x"
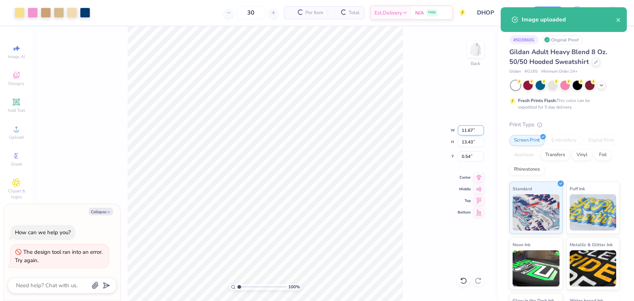
click at [465, 132] on input "11.67" at bounding box center [471, 130] width 26 height 10
type input "7"
type textarea "x"
click at [467, 156] on input "0.54" at bounding box center [471, 157] width 26 height 10
type input "3.22"
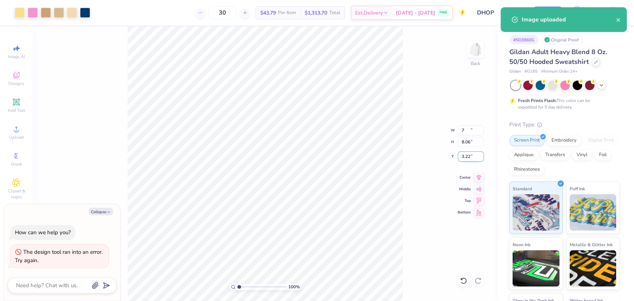
type textarea "x"
type input "7.00"
type input "8.06"
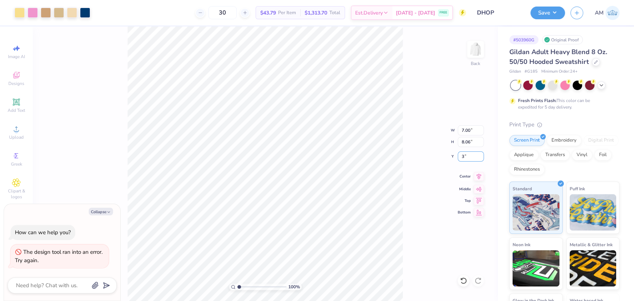
type input "3"
type textarea "x"
type input "3.00"
click at [479, 177] on icon at bounding box center [478, 176] width 5 height 6
click at [551, 13] on button "Save" at bounding box center [547, 11] width 35 height 13
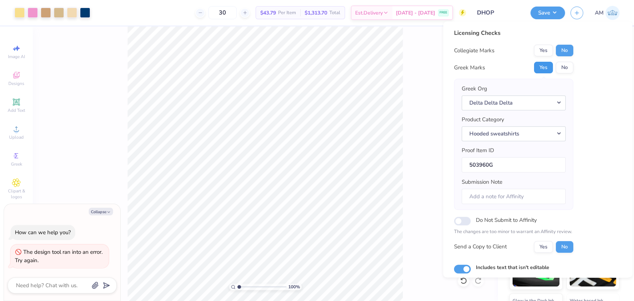
click at [545, 73] on button "Yes" at bounding box center [543, 68] width 19 height 12
click at [564, 50] on button "No" at bounding box center [564, 51] width 17 height 12
click at [544, 243] on button "Yes" at bounding box center [543, 247] width 19 height 12
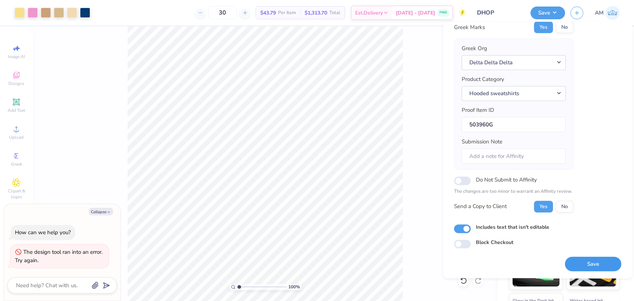
click at [576, 260] on button "Save" at bounding box center [593, 264] width 56 height 15
type textarea "x"
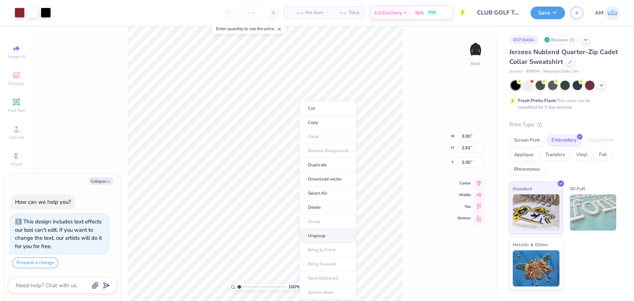
click at [319, 236] on li "Ungroup" at bounding box center [327, 236] width 57 height 14
type textarea "x"
drag, startPoint x: 239, startPoint y: 287, endPoint x: 249, endPoint y: 284, distance: 10.2
click at [247, 287] on input "range" at bounding box center [261, 287] width 49 height 7
type input "1"
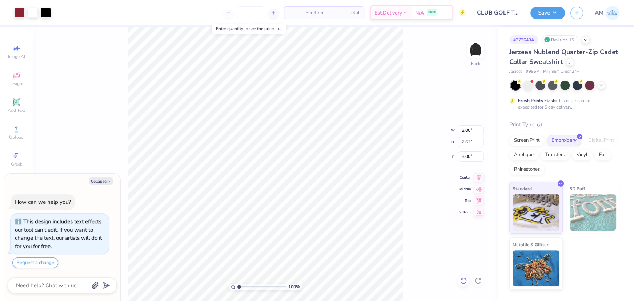
click at [461, 280] on icon at bounding box center [463, 280] width 7 height 7
click at [461, 280] on div "100 % Back W 3.00 H 2.62 Y 3.00 Center Middle Top Bottom" at bounding box center [265, 164] width 465 height 275
click at [461, 280] on div "100 % Back" at bounding box center [265, 164] width 465 height 275
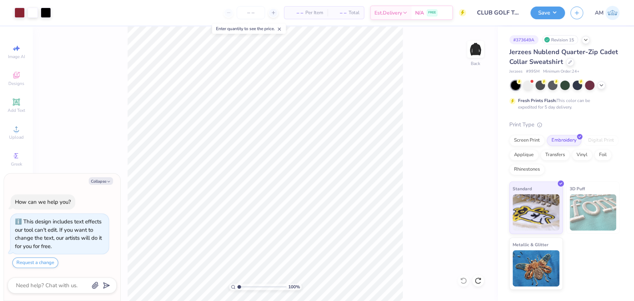
click at [461, 280] on div "100 % Back" at bounding box center [265, 164] width 465 height 275
click at [239, 36] on div "100 % Back" at bounding box center [265, 164] width 465 height 275
click at [8, 133] on div "Upload" at bounding box center [16, 132] width 25 height 21
click at [16, 127] on icon at bounding box center [16, 129] width 9 height 9
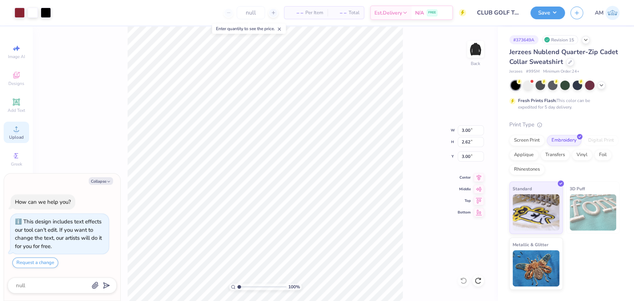
click at [11, 127] on div "Upload" at bounding box center [16, 132] width 25 height 21
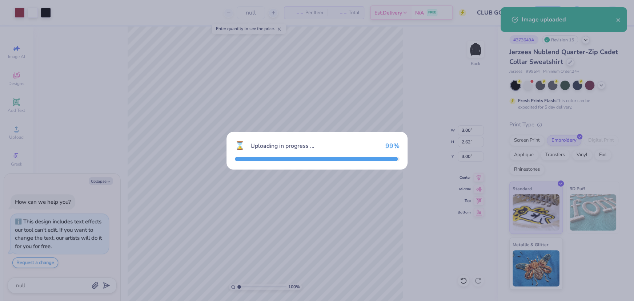
type textarea "x"
type input "7.94"
type input "6.93"
type input "8.53"
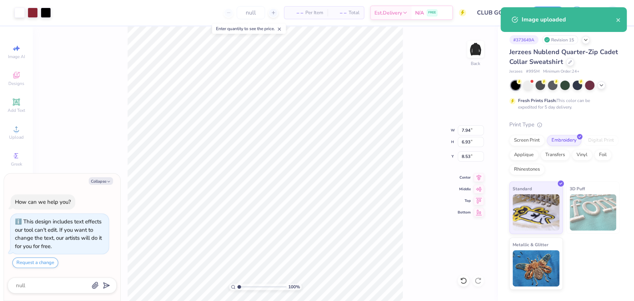
type textarea "x"
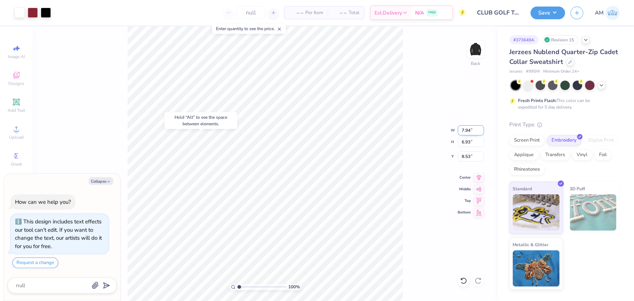
click at [466, 130] on input "7.94" at bounding box center [471, 130] width 26 height 10
type input "3"
type textarea "x"
type input "3.00"
type input "2.62"
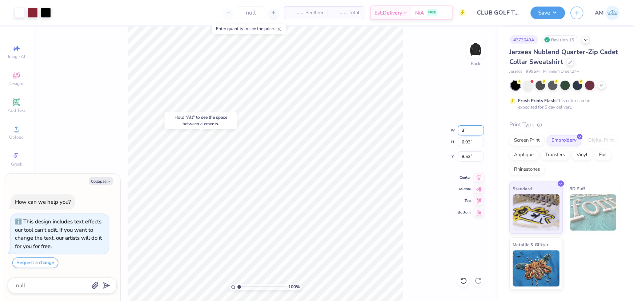
type input "10.69"
type textarea "x"
click at [468, 155] on input "10.69" at bounding box center [471, 157] width 26 height 10
type input "3"
type textarea "x"
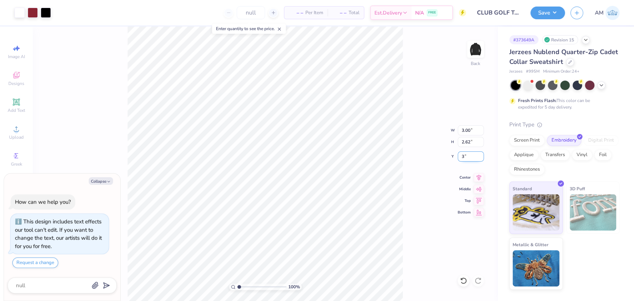
type input "3.00"
drag, startPoint x: 238, startPoint y: 288, endPoint x: 251, endPoint y: 285, distance: 13.5
click at [249, 288] on input "range" at bounding box center [261, 287] width 49 height 7
drag, startPoint x: 247, startPoint y: 286, endPoint x: 229, endPoint y: 285, distance: 17.8
type input "1"
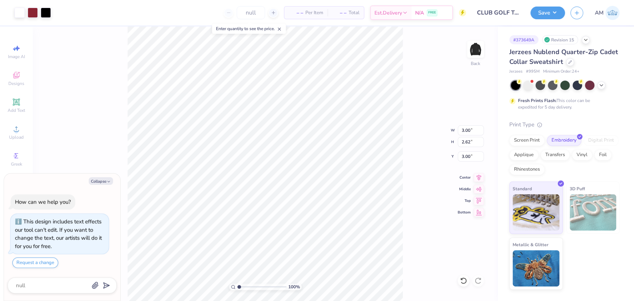
click at [237, 287] on input "range" at bounding box center [261, 287] width 49 height 7
click at [105, 182] on button "Collapse" at bounding box center [101, 181] width 24 height 8
type textarea "x"
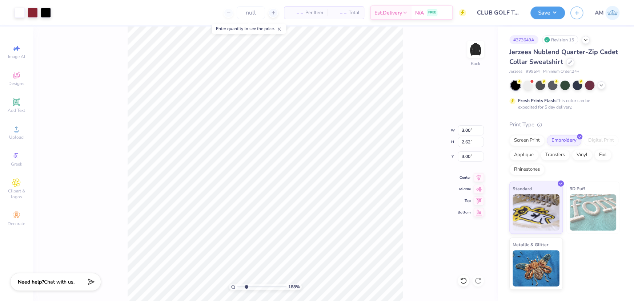
drag, startPoint x: 238, startPoint y: 287, endPoint x: 247, endPoint y: 286, distance: 9.6
click at [246, 289] on input "range" at bounding box center [261, 287] width 49 height 7
click at [550, 10] on button "Save" at bounding box center [547, 11] width 35 height 13
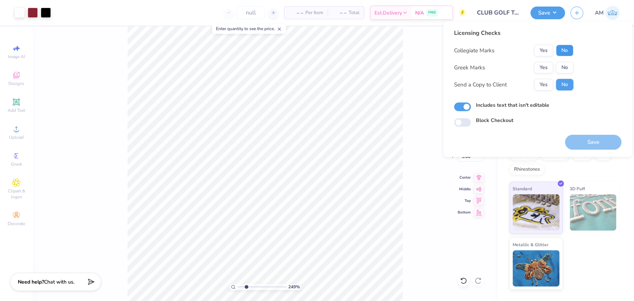
click at [563, 55] on button "No" at bounding box center [564, 51] width 17 height 12
click at [563, 66] on button "No" at bounding box center [564, 68] width 17 height 12
click at [547, 84] on button "Yes" at bounding box center [543, 85] width 19 height 12
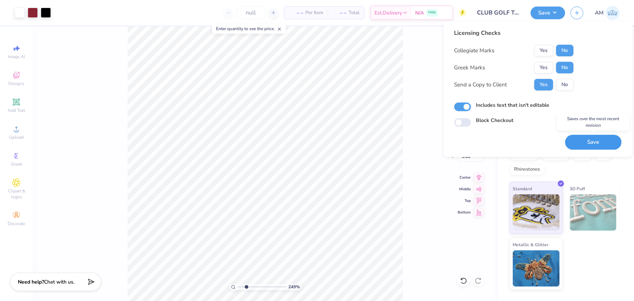
click at [590, 143] on button "Save" at bounding box center [593, 142] width 56 height 15
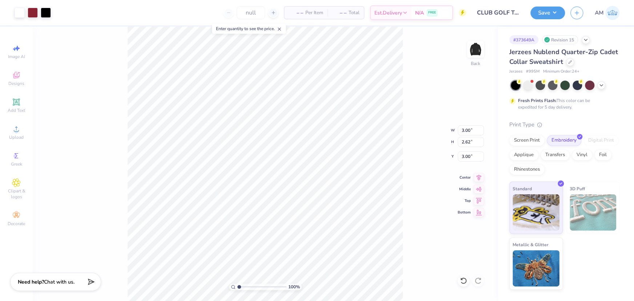
drag, startPoint x: 245, startPoint y: 288, endPoint x: 208, endPoint y: 291, distance: 36.4
type input "1"
click at [237, 290] on input "range" at bounding box center [261, 287] width 49 height 7
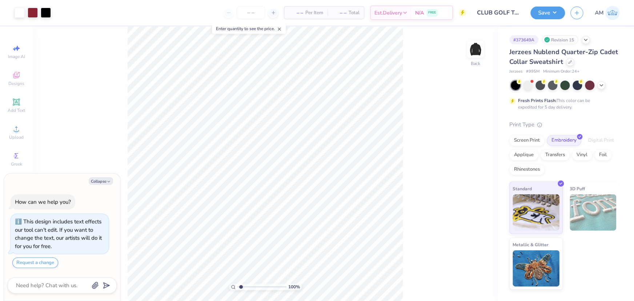
click at [240, 287] on input "range" at bounding box center [261, 287] width 49 height 7
drag, startPoint x: 240, startPoint y: 287, endPoint x: 250, endPoint y: 287, distance: 10.2
type input "3.3"
click at [250, 287] on input "range" at bounding box center [261, 287] width 49 height 7
